Goal: Navigation & Orientation: Find specific page/section

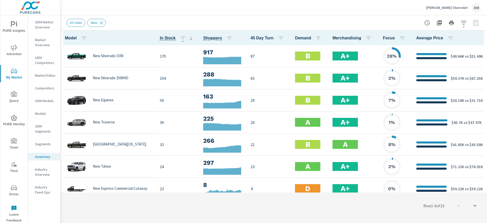
scroll to position [0, 0]
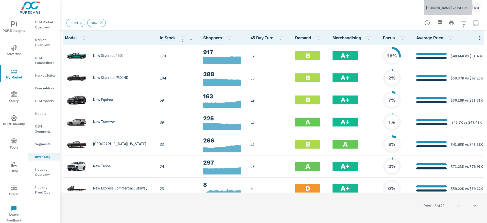
click at [452, 7] on p "[PERSON_NAME] Chevrolet" at bounding box center [447, 7] width 42 height 5
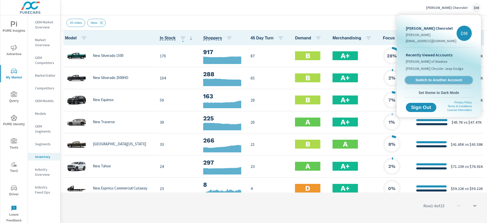
click at [425, 78] on span "Switch to Another Account" at bounding box center [439, 80] width 62 height 5
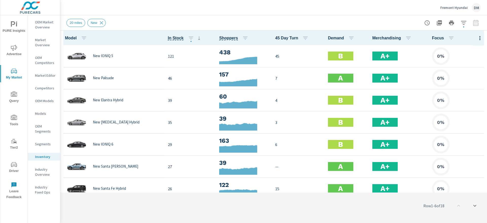
scroll to position [0, 0]
click at [15, 25] on icon "nav menu" at bounding box center [14, 24] width 6 height 6
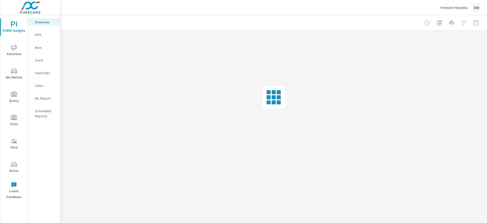
click at [12, 121] on span "Tools" at bounding box center [14, 121] width 24 height 12
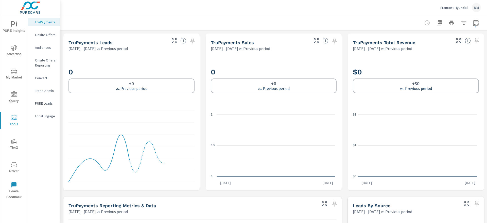
click at [13, 73] on icon "nav menu" at bounding box center [14, 71] width 6 height 6
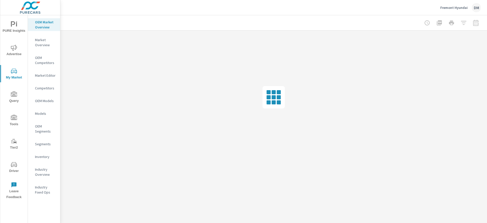
click at [43, 155] on p "Inventory" at bounding box center [45, 156] width 21 height 5
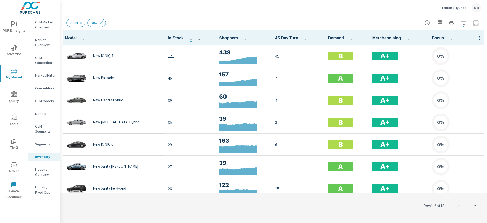
scroll to position [0, 0]
click at [13, 26] on icon "nav menu" at bounding box center [14, 24] width 6 height 6
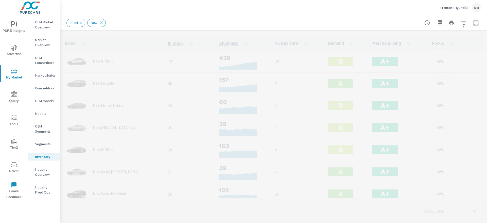
scroll to position [0, 0]
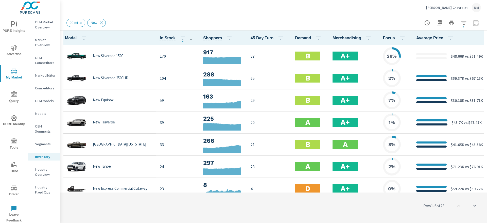
scroll to position [0, 0]
